Goal: Navigation & Orientation: Find specific page/section

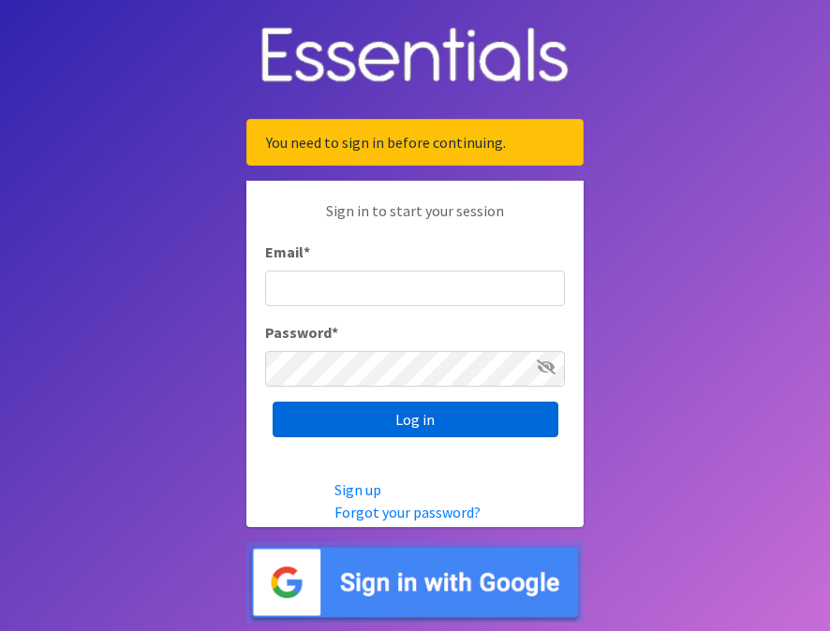
type input "[EMAIL_ADDRESS][DOMAIN_NAME]"
click at [390, 420] on input "Log in" at bounding box center [416, 420] width 286 height 36
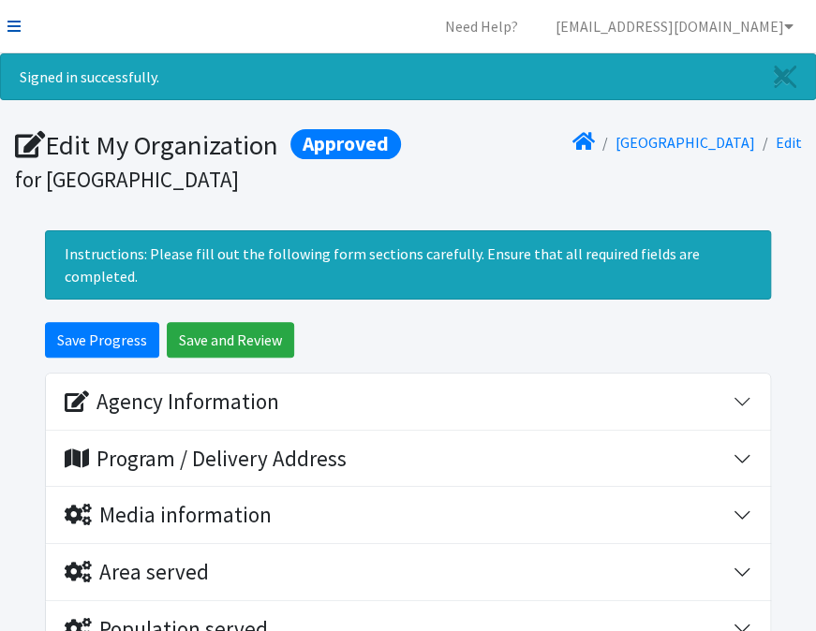
click at [13, 24] on icon at bounding box center [13, 26] width 13 height 15
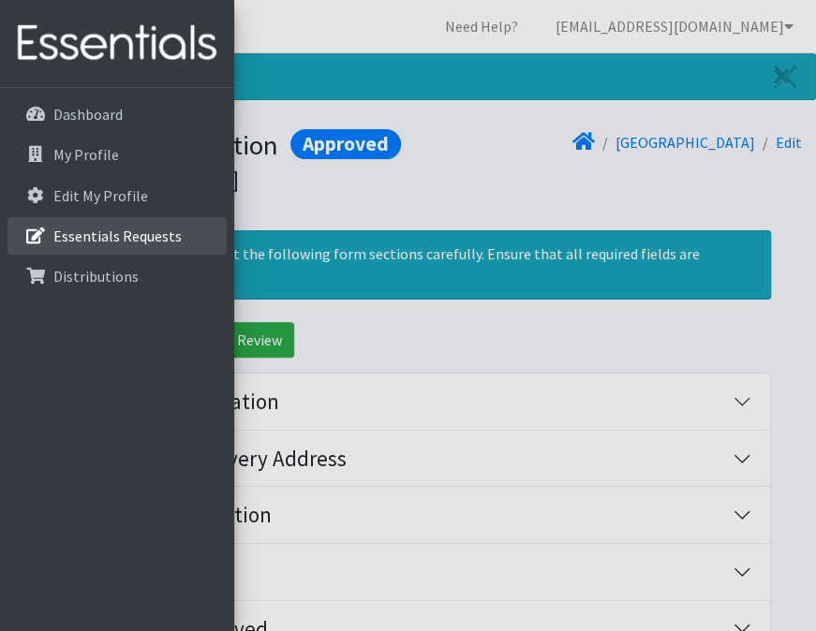
click at [97, 238] on p "Essentials Requests" at bounding box center [117, 236] width 128 height 19
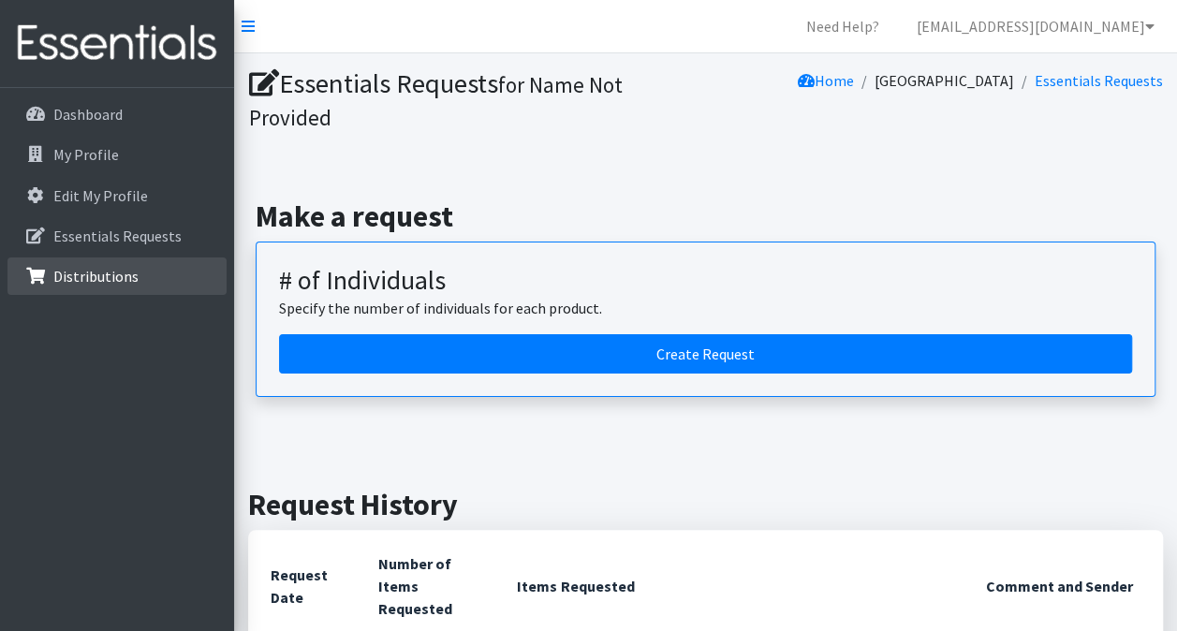
click at [111, 274] on p "Distributions" at bounding box center [95, 276] width 85 height 19
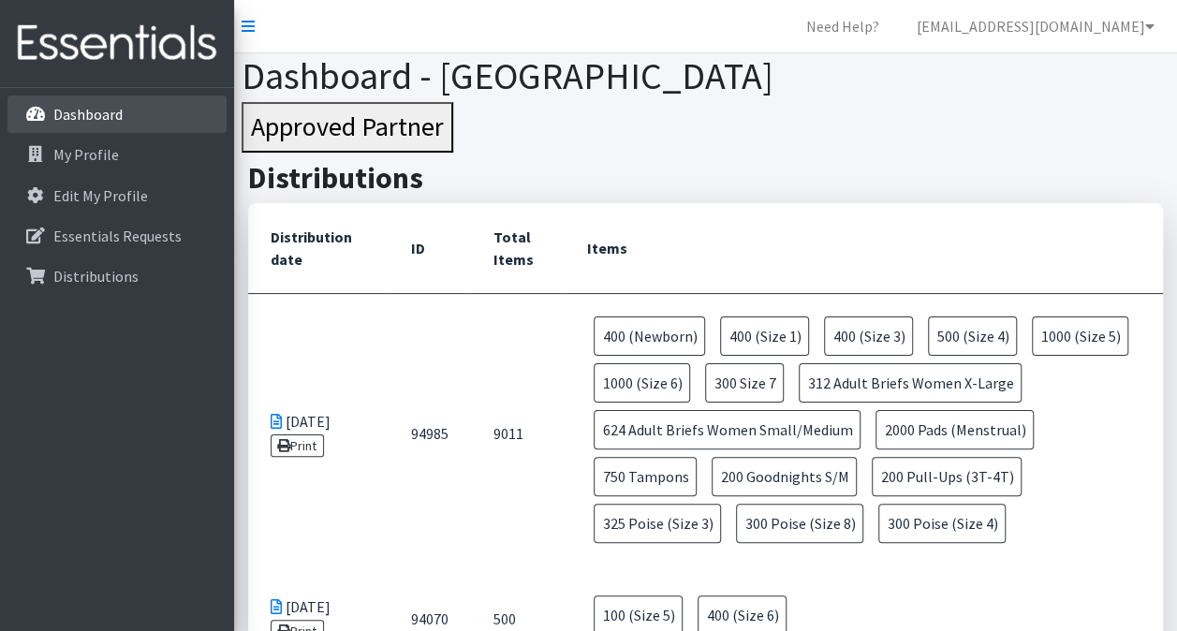
click at [99, 126] on link "Dashboard" at bounding box center [116, 114] width 219 height 37
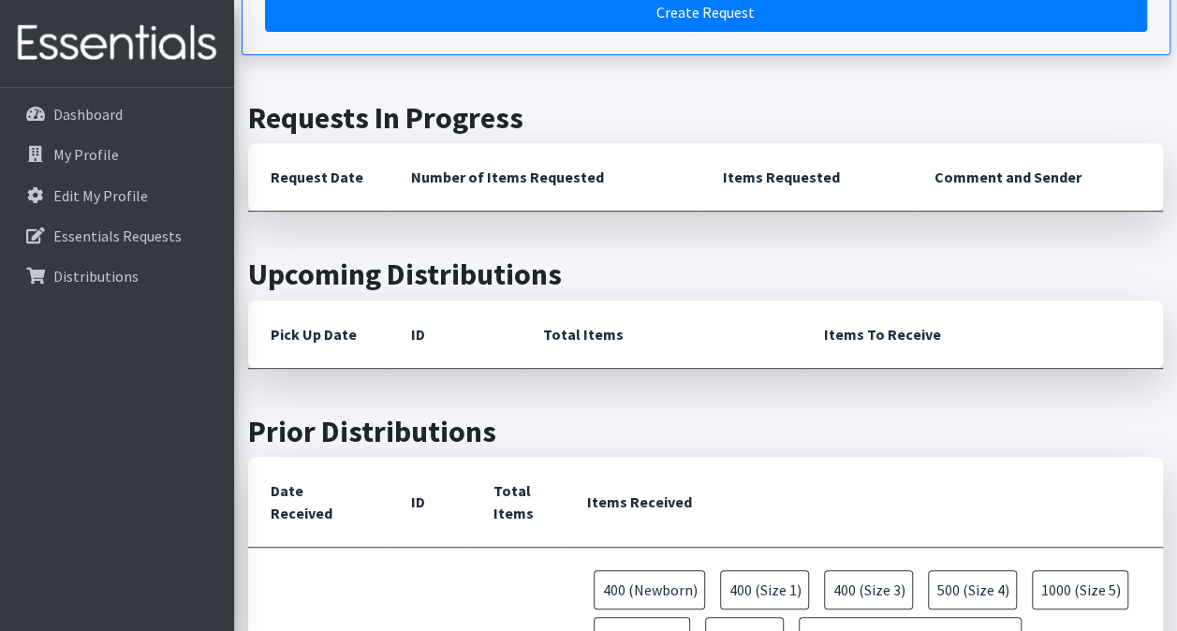
scroll to position [358, 0]
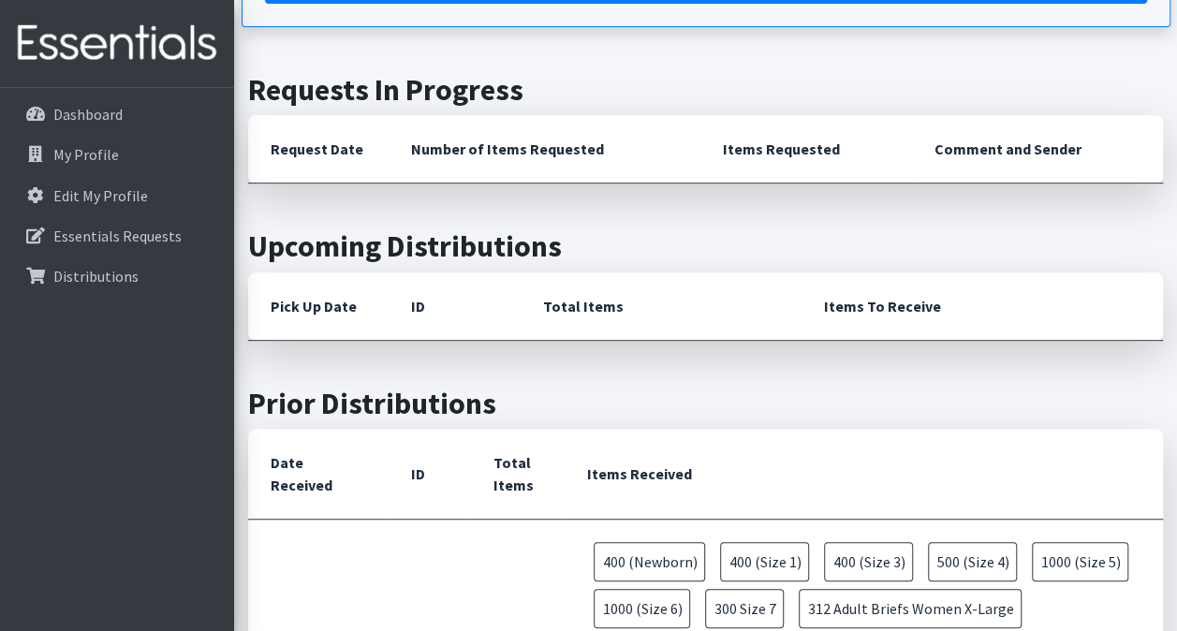
click at [317, 310] on th "Pick Up Date" at bounding box center [318, 307] width 141 height 68
